Goal: Find specific page/section: Find specific page/section

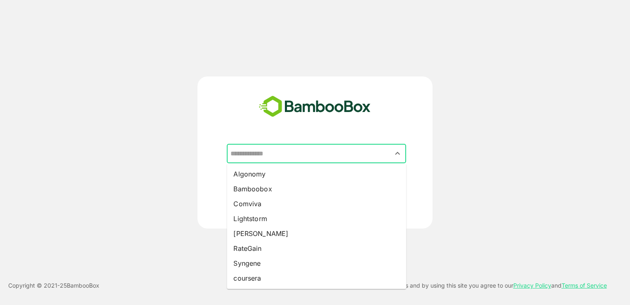
click at [314, 148] on input "text" at bounding box center [317, 154] width 176 height 16
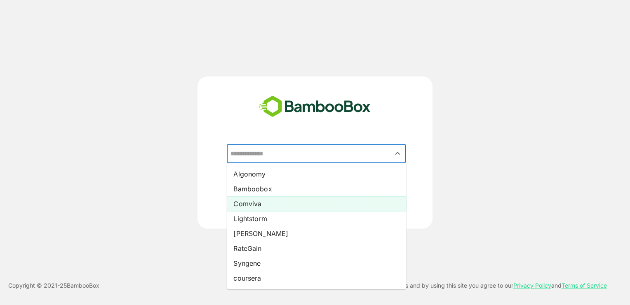
click at [282, 208] on li "Comviva" at bounding box center [316, 203] width 179 height 15
type input "*******"
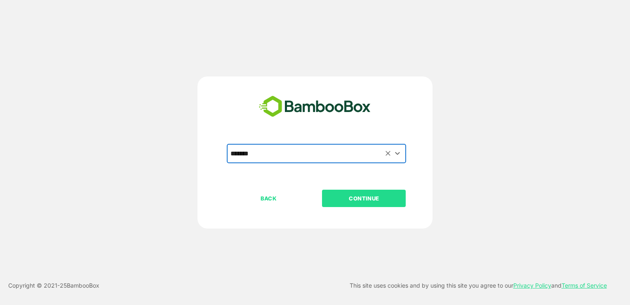
click at [347, 196] on p "CONTINUE" at bounding box center [364, 198] width 83 height 9
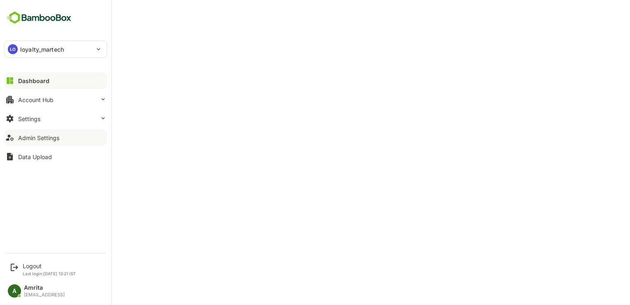
click at [32, 141] on button "Admin Settings" at bounding box center [55, 137] width 103 height 17
click at [23, 47] on p "loyalty_martech" at bounding box center [42, 49] width 44 height 9
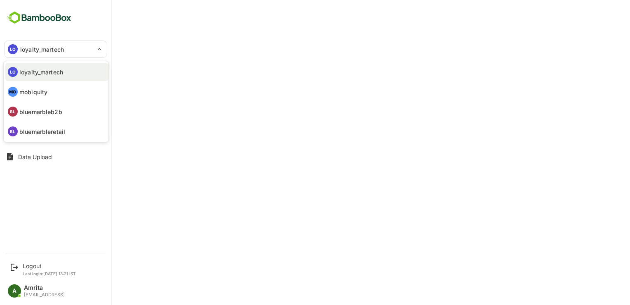
click at [160, 52] on div at bounding box center [315, 152] width 630 height 305
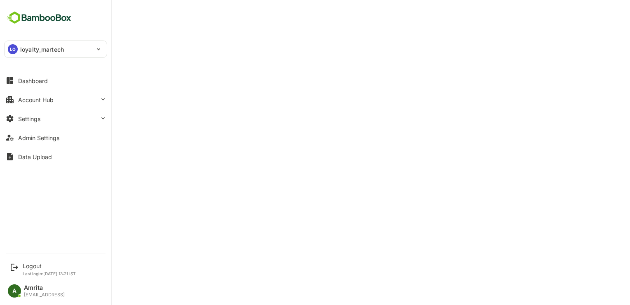
click at [17, 49] on div "LO" at bounding box center [13, 49] width 10 height 10
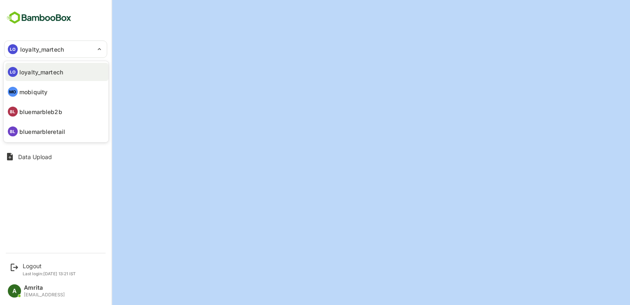
click at [17, 49] on div at bounding box center [315, 152] width 630 height 305
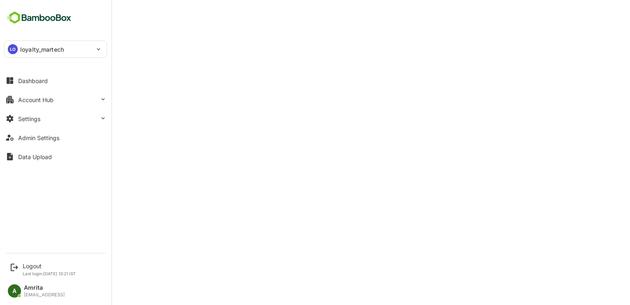
click at [23, 50] on p "loyalty_martech" at bounding box center [42, 49] width 44 height 9
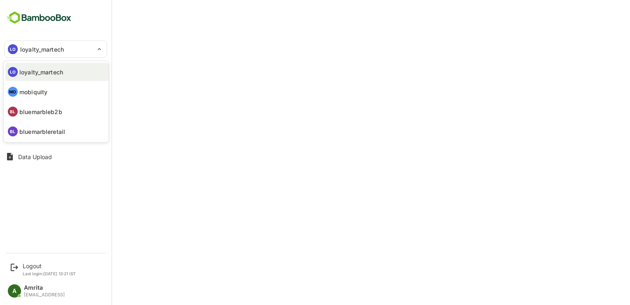
click at [25, 270] on div at bounding box center [315, 152] width 630 height 305
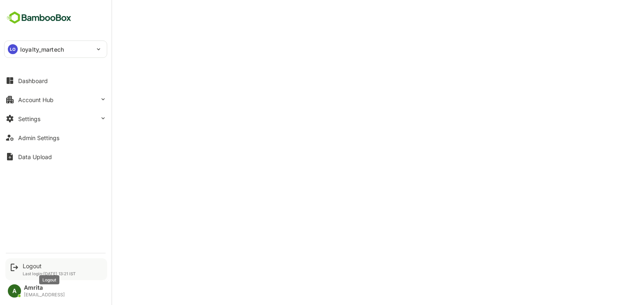
click at [25, 267] on div "Logout" at bounding box center [49, 265] width 53 height 7
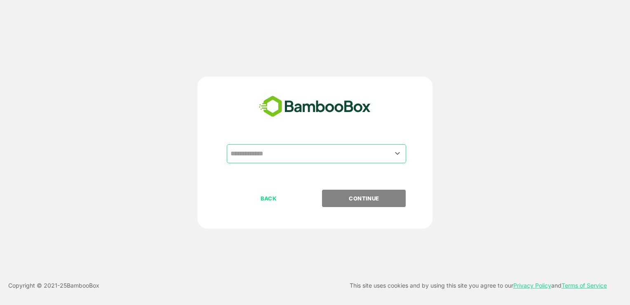
click at [314, 156] on input "text" at bounding box center [317, 154] width 176 height 16
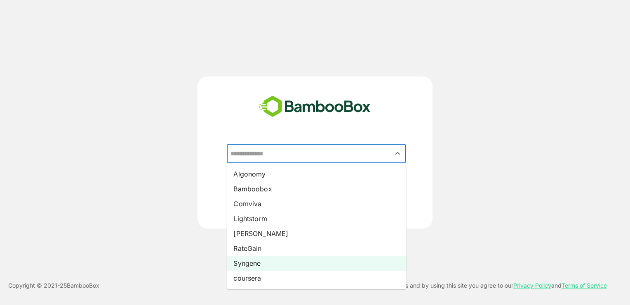
click at [307, 263] on li "Syngene" at bounding box center [316, 262] width 179 height 15
type input "*******"
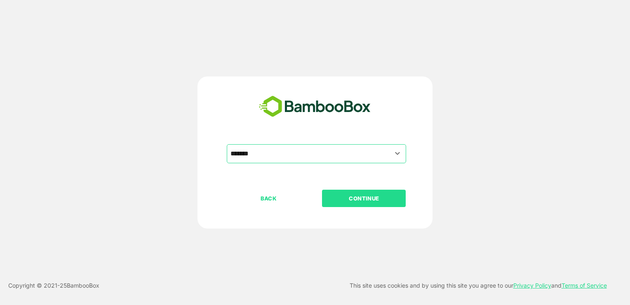
click at [364, 194] on p "CONTINUE" at bounding box center [364, 198] width 83 height 9
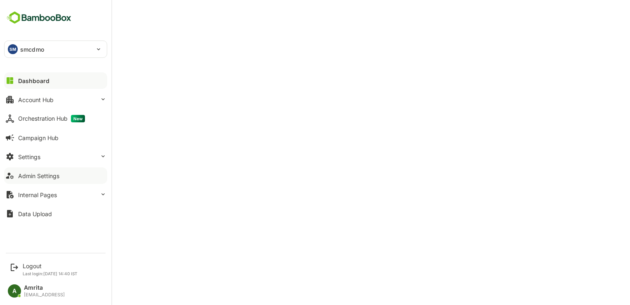
click at [33, 173] on div "Admin Settings" at bounding box center [38, 175] width 41 height 7
click at [31, 98] on div "Account Hub" at bounding box center [35, 99] width 35 height 7
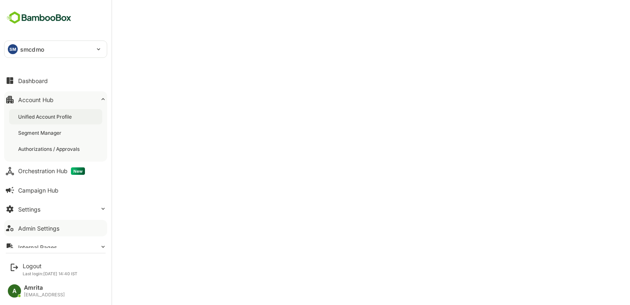
click at [37, 114] on div "Unified Account Profile" at bounding box center [45, 116] width 55 height 7
